Goal: Information Seeking & Learning: Learn about a topic

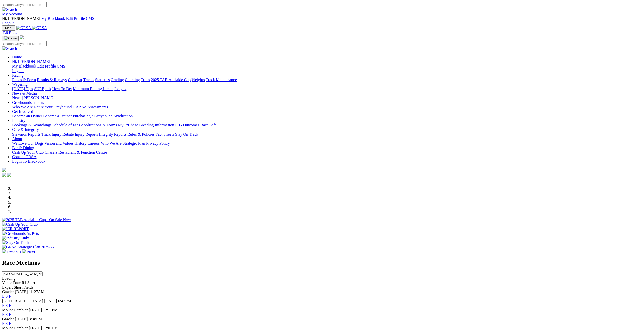
click at [11, 294] on link "F" at bounding box center [10, 296] width 2 height 4
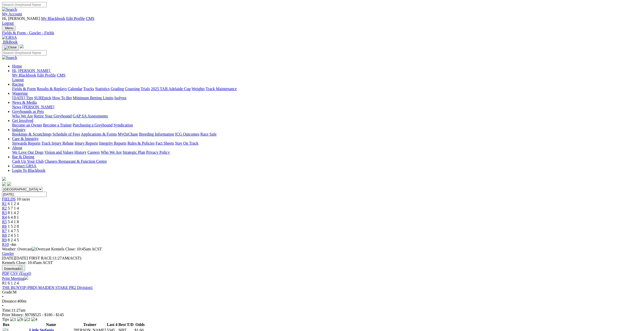
click at [67, 87] on link "Results & Replays" at bounding box center [52, 89] width 30 height 4
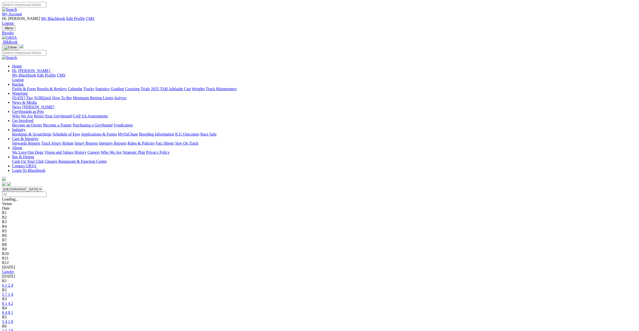
click at [13, 292] on link "5 7 1 4" at bounding box center [7, 294] width 11 height 4
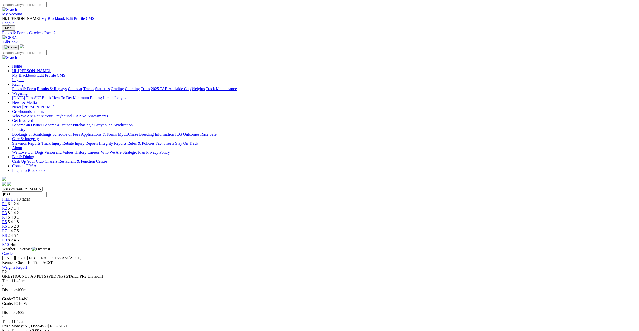
click at [19, 210] on span "8 1 4 2" at bounding box center [13, 212] width 11 height 4
click at [7, 215] on link "R4" at bounding box center [4, 217] width 5 height 4
click at [19, 220] on span "5 4 1 8" at bounding box center [13, 222] width 11 height 4
click at [19, 224] on span "1 5 2 8" at bounding box center [13, 226] width 11 height 4
click at [377, 229] on div "R7 1 4 7 5" at bounding box center [319, 231] width 635 height 5
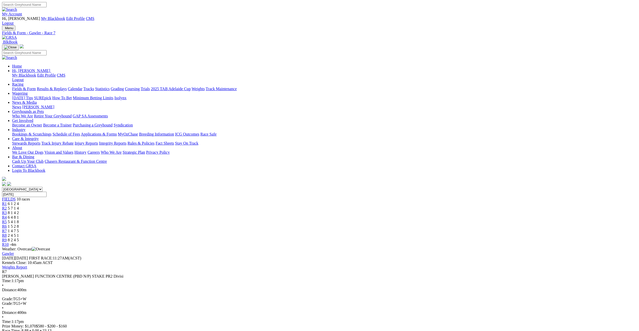
click at [7, 233] on link "R8" at bounding box center [4, 235] width 5 height 4
drag, startPoint x: 344, startPoint y: 78, endPoint x: 340, endPoint y: 82, distance: 5.5
click at [344, 224] on div "R6 1 5 2 8" at bounding box center [319, 226] width 635 height 5
